Goal: Task Accomplishment & Management: Complete application form

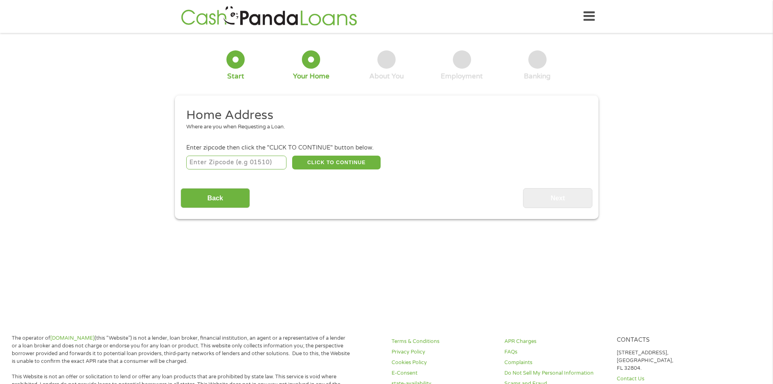
click at [222, 163] on input "number" at bounding box center [236, 162] width 100 height 14
type input "33991"
click at [335, 159] on button "CLICK TO CONTINUE" at bounding box center [336, 162] width 89 height 14
type input "33991"
type input "[GEOGRAPHIC_DATA]"
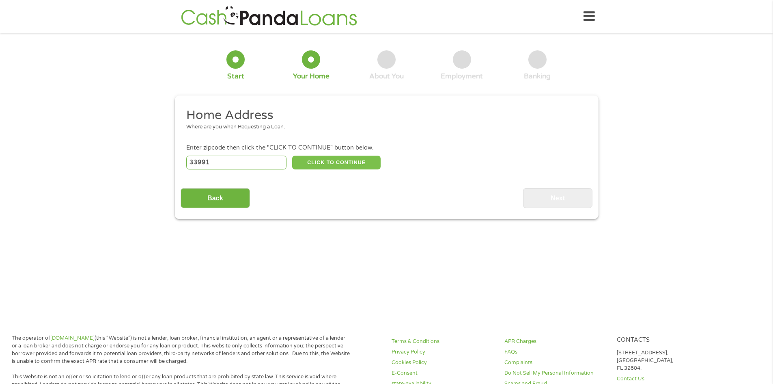
select select "[US_STATE]"
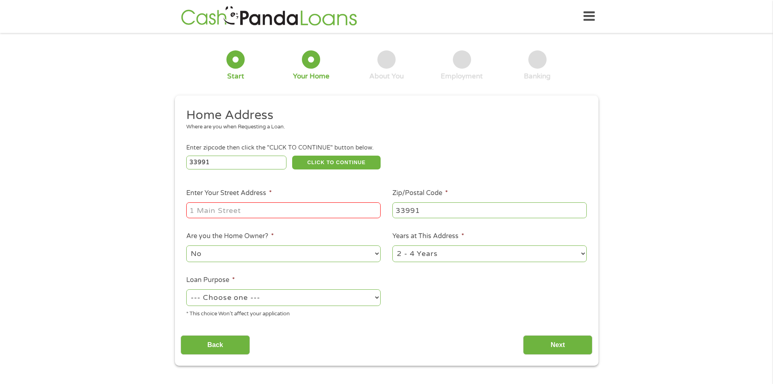
click at [221, 205] on input "Enter Your Street Address *" at bounding box center [283, 209] width 194 height 15
type input "[STREET_ADDRESS]"
click at [220, 255] on select "No Yes" at bounding box center [283, 253] width 194 height 17
select select "yes"
click at [186, 245] on select "No Yes" at bounding box center [283, 253] width 194 height 17
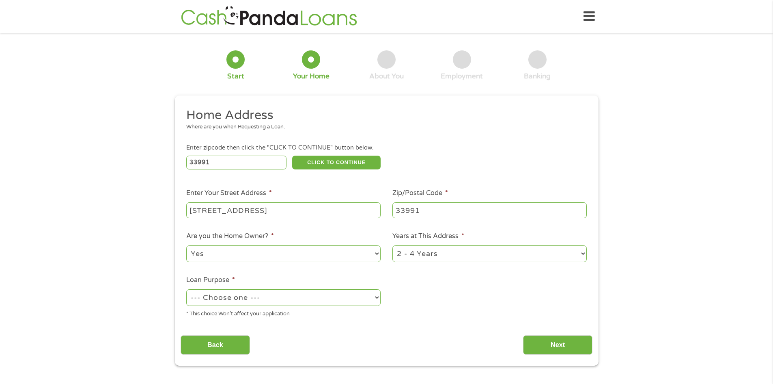
click at [436, 254] on select "1 Year or less 1 - 2 Years 2 - 4 Years Over 4 Years" at bounding box center [490, 253] width 194 height 17
select select "60months"
click at [393, 245] on select "1 Year or less 1 - 2 Years 2 - 4 Years Over 4 Years" at bounding box center [490, 253] width 194 height 17
click at [310, 296] on select "--- Choose one --- Pay Bills Debt Consolidation Home Improvement Major Purchase…" at bounding box center [283, 297] width 194 height 17
select select "shorttermcash"
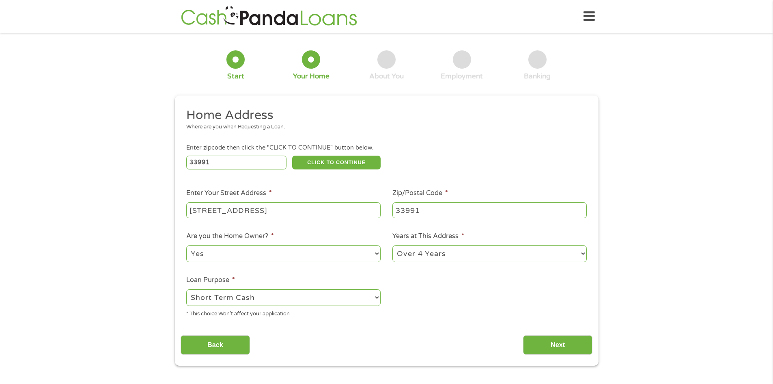
click at [186, 289] on select "--- Choose one --- Pay Bills Debt Consolidation Home Improvement Major Purchase…" at bounding box center [283, 297] width 194 height 17
click at [554, 343] on input "Next" at bounding box center [557, 345] width 69 height 20
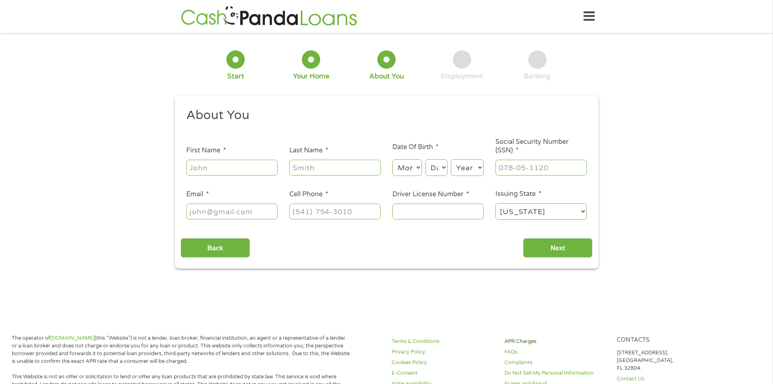
scroll to position [3, 3]
click at [211, 172] on input "First Name *" at bounding box center [231, 167] width 91 height 15
type input "[PERSON_NAME]"
click at [325, 168] on input "Last Name *" at bounding box center [334, 167] width 91 height 15
type input "Young"
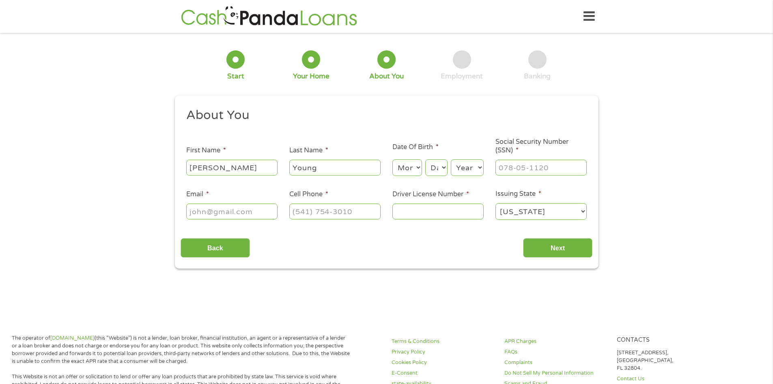
click at [414, 166] on select "Month 1 2 3 4 5 6 7 8 9 10 11 12" at bounding box center [408, 167] width 30 height 17
select select "11"
click at [393, 159] on select "Month 1 2 3 4 5 6 7 8 9 10 11 12" at bounding box center [408, 167] width 30 height 17
click at [434, 168] on select "Day 1 2 3 4 5 6 7 8 9 10 11 12 13 14 15 16 17 18 19 20 21 22 23 24 25 26 27 28 …" at bounding box center [436, 167] width 22 height 17
select select "18"
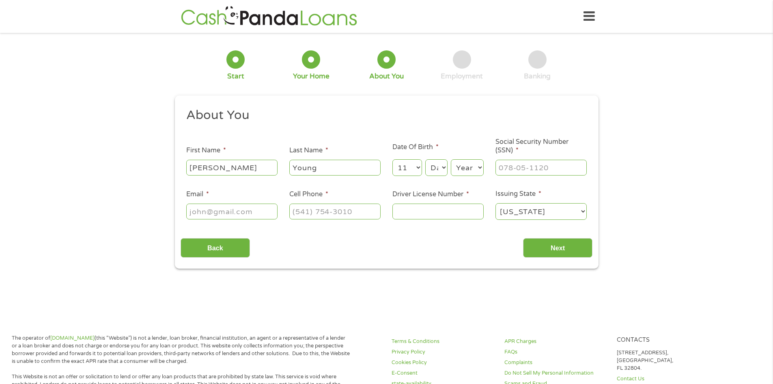
click at [425, 159] on select "Day 1 2 3 4 5 6 7 8 9 10 11 12 13 14 15 16 17 18 19 20 21 22 23 24 25 26 27 28 …" at bounding box center [436, 167] width 22 height 17
click at [464, 169] on select "Year [DATE] 2006 2005 2004 2003 2002 2001 2000 1999 1998 1997 1996 1995 1994 19…" at bounding box center [467, 167] width 33 height 17
select select "1949"
click at [451, 159] on select "Year [DATE] 2006 2005 2004 2003 2002 2001 2000 1999 1998 1997 1996 1995 1994 19…" at bounding box center [467, 167] width 33 height 17
click at [510, 164] on input "___-__-____" at bounding box center [541, 167] width 91 height 15
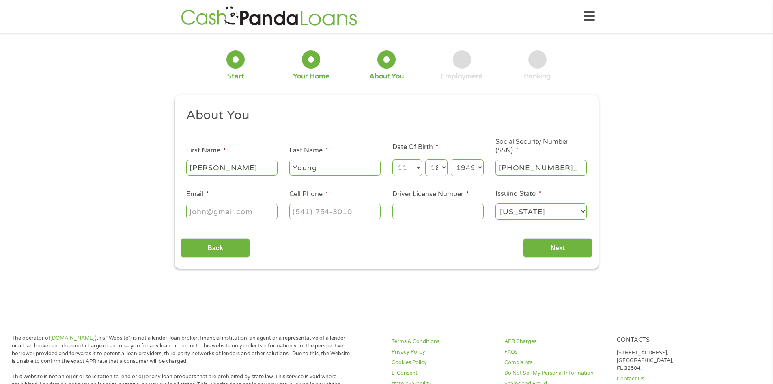
type input "316-52-1755"
click at [213, 210] on input "Email *" at bounding box center [231, 210] width 91 height 15
type input "[EMAIL_ADDRESS][DOMAIN_NAME]"
click at [313, 214] on input "(___) ___-____" at bounding box center [334, 210] width 91 height 15
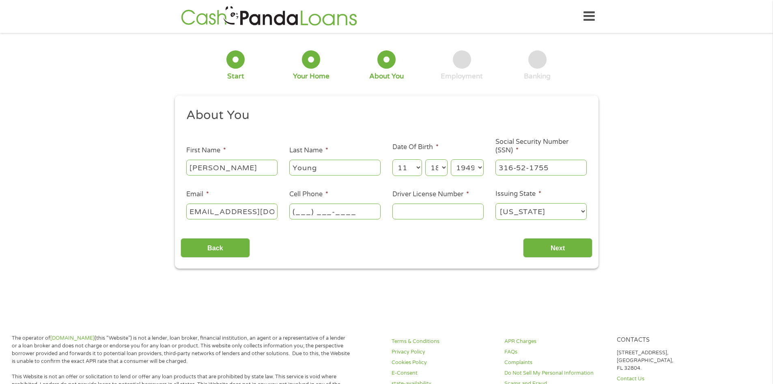
scroll to position [0, 0]
type input "(___) 910-5472"
click at [401, 213] on input "Driver License Number *" at bounding box center [438, 210] width 91 height 15
type input "y238015258000"
click at [557, 243] on input "Next" at bounding box center [557, 248] width 69 height 20
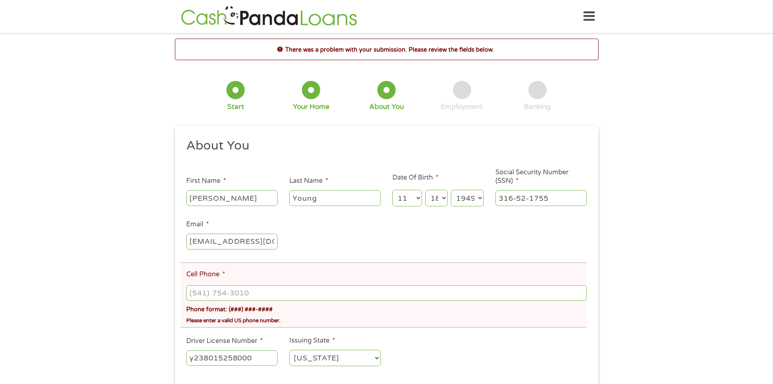
scroll to position [3, 3]
click at [201, 294] on input "(___) ___-____" at bounding box center [386, 292] width 400 height 15
type input "[PHONE_NUMBER]"
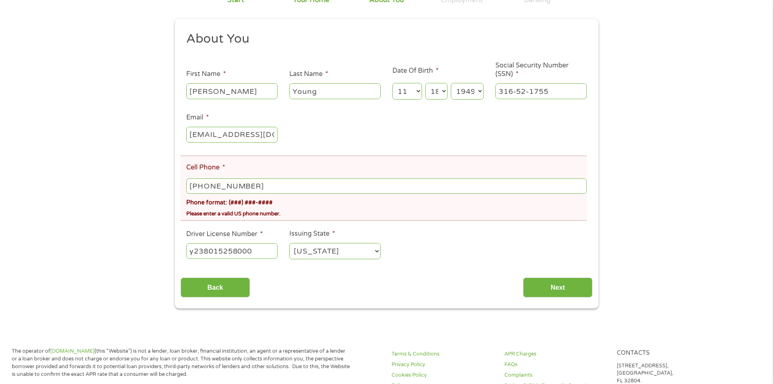
scroll to position [112, 0]
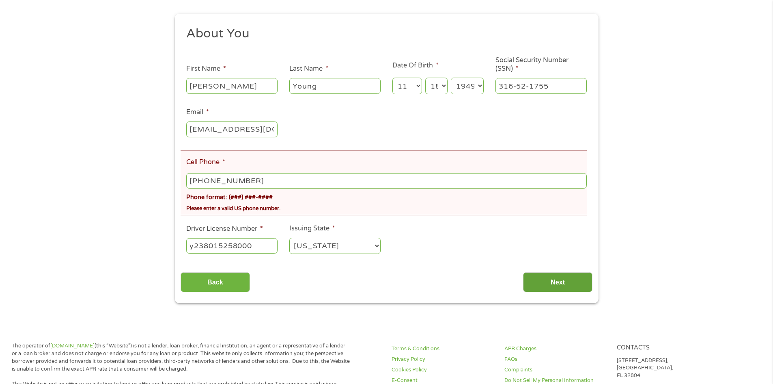
click at [557, 283] on input "Next" at bounding box center [557, 282] width 69 height 20
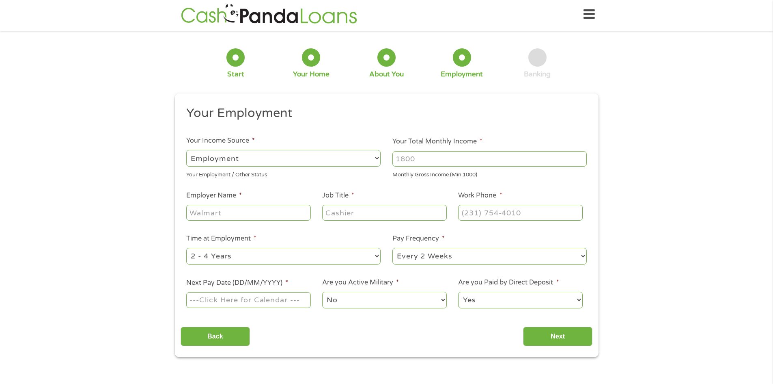
scroll to position [0, 0]
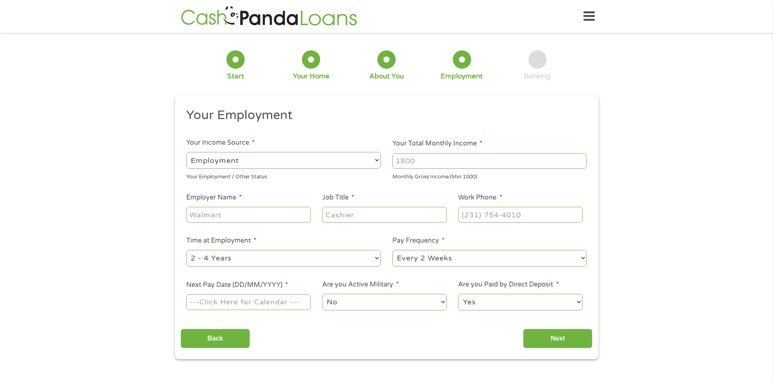
click at [360, 155] on select "--- Choose one --- Employment [DEMOGRAPHIC_DATA] Benefits" at bounding box center [283, 160] width 194 height 17
select select "benefits"
click at [186, 152] on select "--- Choose one --- Employment [DEMOGRAPHIC_DATA] Benefits" at bounding box center [283, 160] width 194 height 17
type input "Other"
type input "[PHONE_NUMBER]"
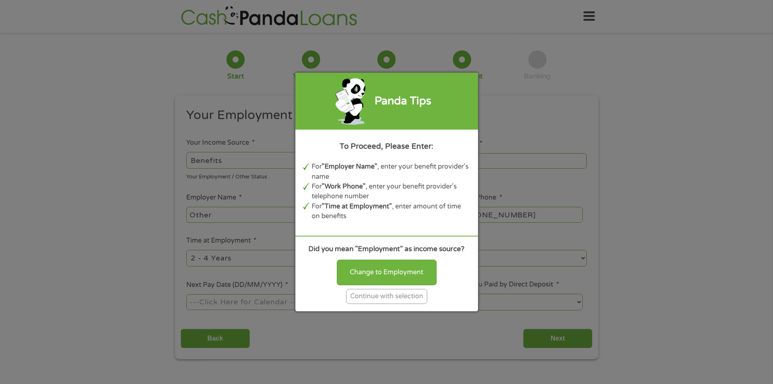
click at [378, 298] on div "Continue with selection" at bounding box center [386, 296] width 81 height 15
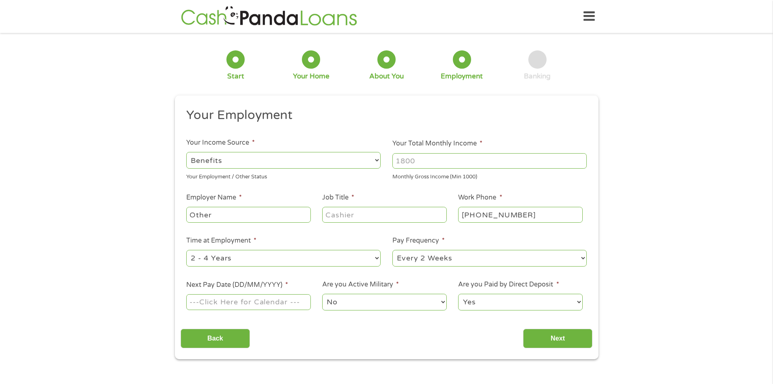
click at [417, 157] on input "Your Total Monthly Income *" at bounding box center [490, 160] width 194 height 15
type input "5000"
click at [207, 214] on input "Other" at bounding box center [248, 214] width 124 height 15
click at [207, 214] on input "OtheSocial Securityr" at bounding box center [248, 214] width 124 height 15
click at [253, 216] on input "Social Securityr" at bounding box center [248, 214] width 124 height 15
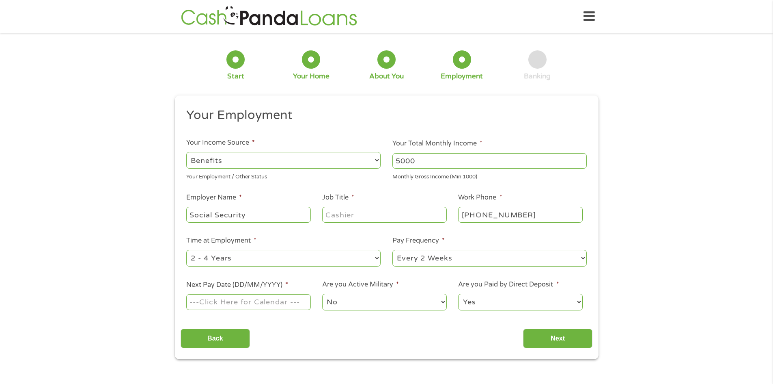
type input "Social Security"
click at [415, 218] on input "Job Title *" at bounding box center [384, 214] width 124 height 15
type input "Retired"
click at [528, 213] on input "[PHONE_NUMBER]" at bounding box center [520, 214] width 124 height 15
type input "[PHONE_NUMBER]"
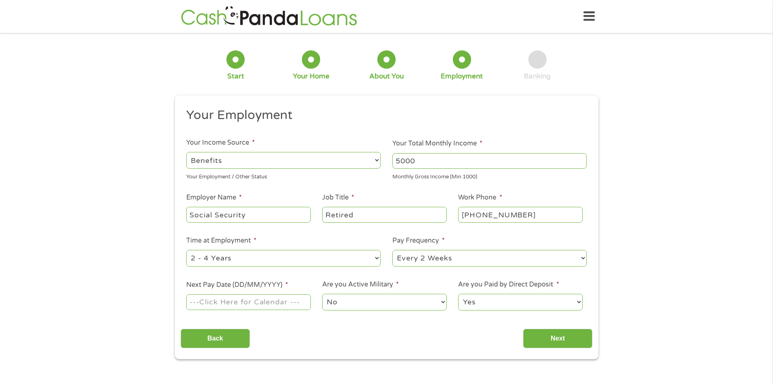
click at [343, 256] on select "--- Choose one --- 1 Year or less 1 - 2 Years 2 - 4 Years Over 4 Years" at bounding box center [283, 258] width 194 height 17
select select "60months"
click at [186, 250] on select "--- Choose one --- 1 Year or less 1 - 2 Years 2 - 4 Years Over 4 Years" at bounding box center [283, 258] width 194 height 17
click at [430, 263] on select "--- Choose one --- Every 2 Weeks Every Week Monthly Semi-Monthly" at bounding box center [490, 258] width 194 height 17
select select "monthly"
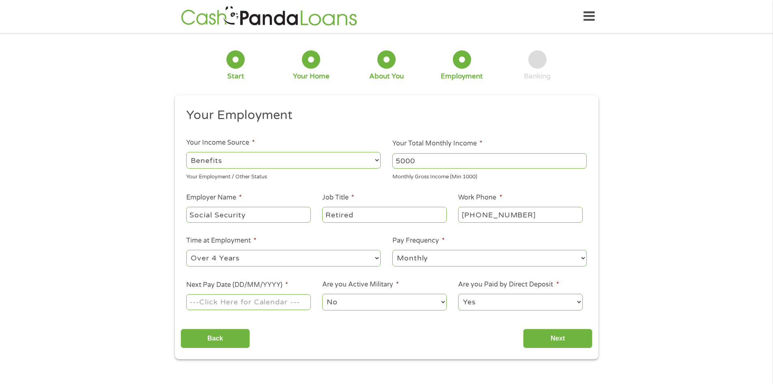
click at [393, 250] on select "--- Choose one --- Every 2 Weeks Every Week Monthly Semi-Monthly" at bounding box center [490, 258] width 194 height 17
click at [256, 299] on input "Next Pay Date (DD/MM/YYYY) *" at bounding box center [248, 301] width 124 height 15
type input "[DATE]"
click at [560, 341] on input "Next" at bounding box center [557, 338] width 69 height 20
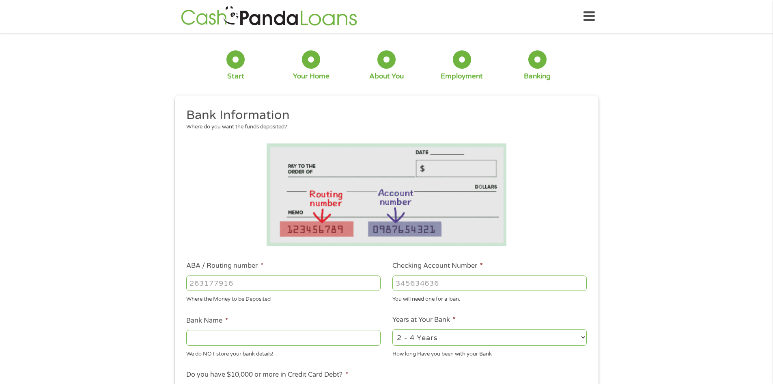
scroll to position [3, 3]
click at [209, 283] on input "ABA / Routing number *" at bounding box center [283, 282] width 194 height 15
type input "263182817"
type input "SUNCOAST CREDIT UNION"
type input "263182817"
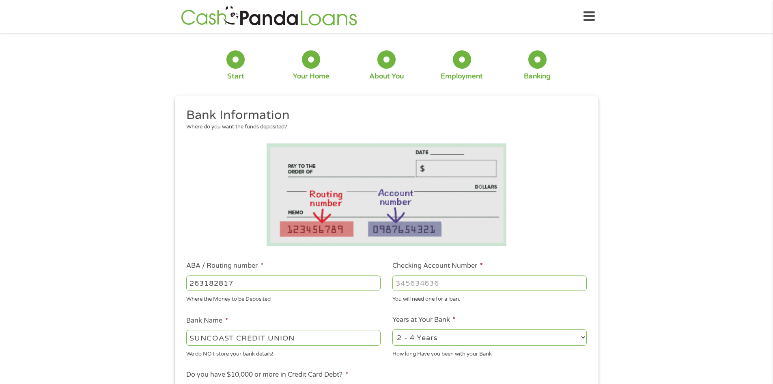
click at [411, 278] on input "Checking Account Number *" at bounding box center [490, 282] width 194 height 15
type input "10050004648355"
click at [452, 330] on select "2 - 4 Years 6 - 12 Months 1 - 2 Years Over 4 Years" at bounding box center [490, 337] width 194 height 17
select select "60months"
click at [393, 329] on select "2 - 4 Years 6 - 12 Months 1 - 2 Years Over 4 Years" at bounding box center [490, 337] width 194 height 17
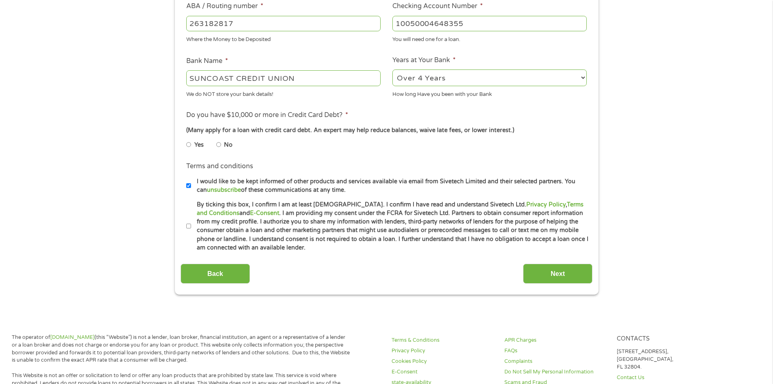
scroll to position [260, 0]
click at [218, 146] on input "No" at bounding box center [218, 143] width 5 height 13
radio input "true"
click at [189, 225] on input "By ticking this box, I confirm I am at least [DEMOGRAPHIC_DATA]. I confirm I ha…" at bounding box center [188, 225] width 5 height 13
checkbox input "true"
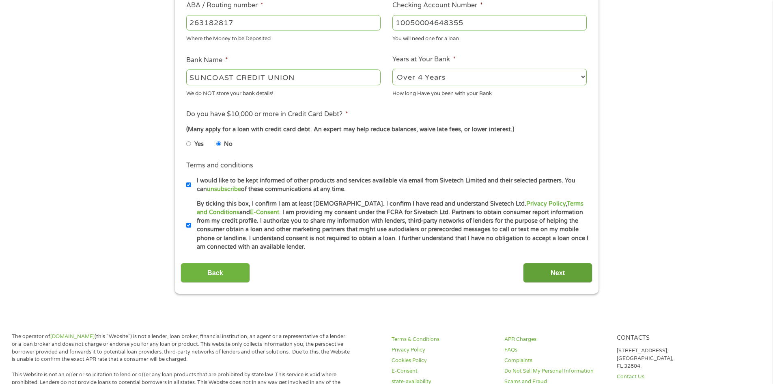
click at [560, 270] on input "Next" at bounding box center [557, 273] width 69 height 20
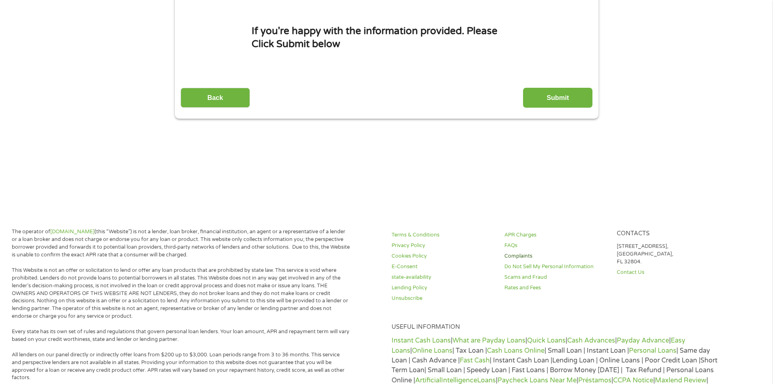
scroll to position [0, 0]
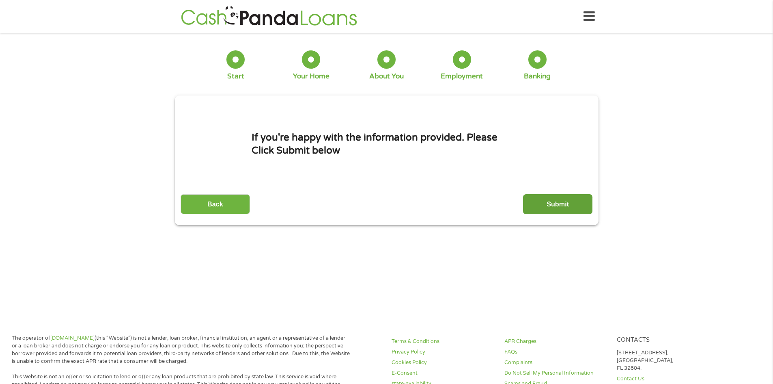
click at [556, 203] on input "Submit" at bounding box center [557, 204] width 69 height 20
